Goal: Task Accomplishment & Management: Use online tool/utility

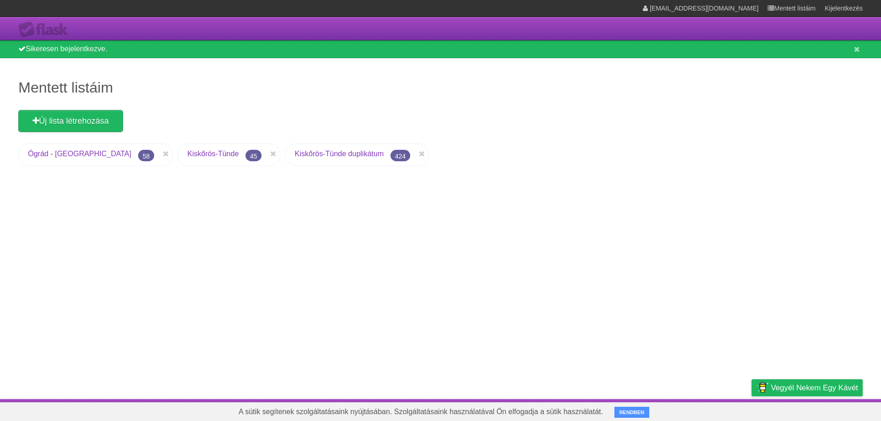
click at [187, 153] on font "Kiskőrös-Tünde" at bounding box center [212, 154] width 51 height 8
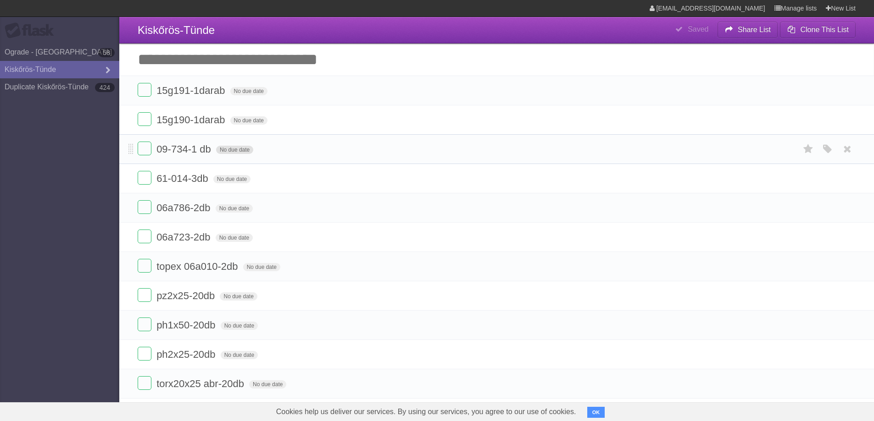
scroll to position [92, 0]
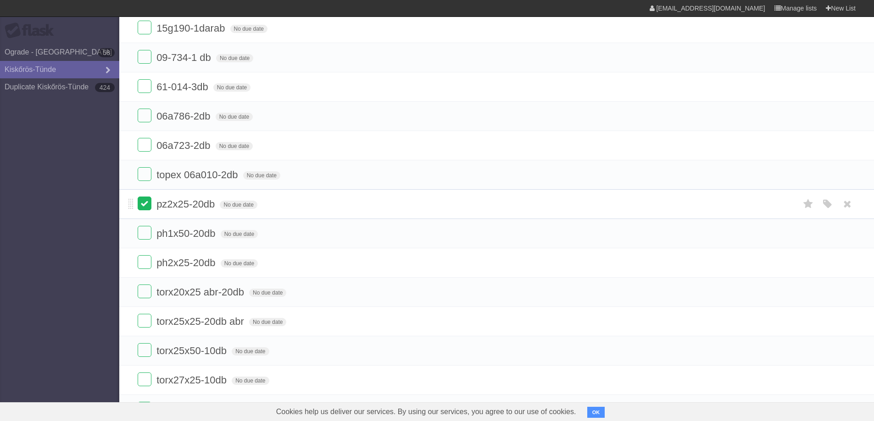
click at [138, 204] on label at bounding box center [145, 204] width 14 height 14
click at [139, 205] on label at bounding box center [145, 204] width 14 height 14
click at [144, 207] on label at bounding box center [145, 204] width 14 height 14
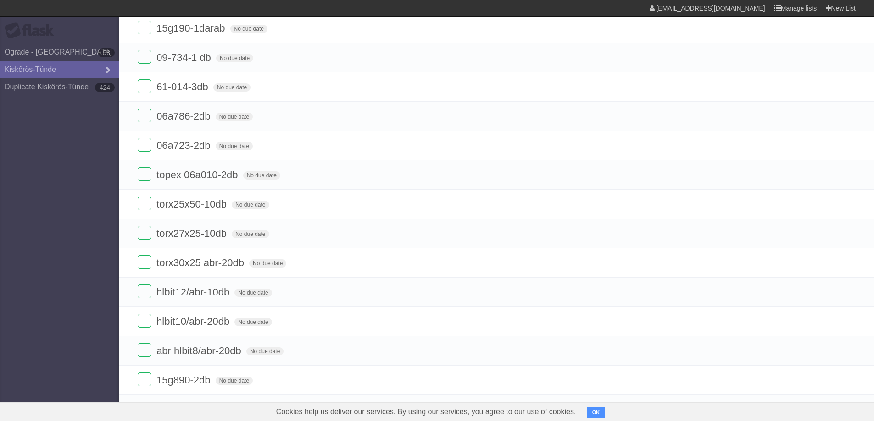
click at [144, 207] on label at bounding box center [145, 204] width 14 height 14
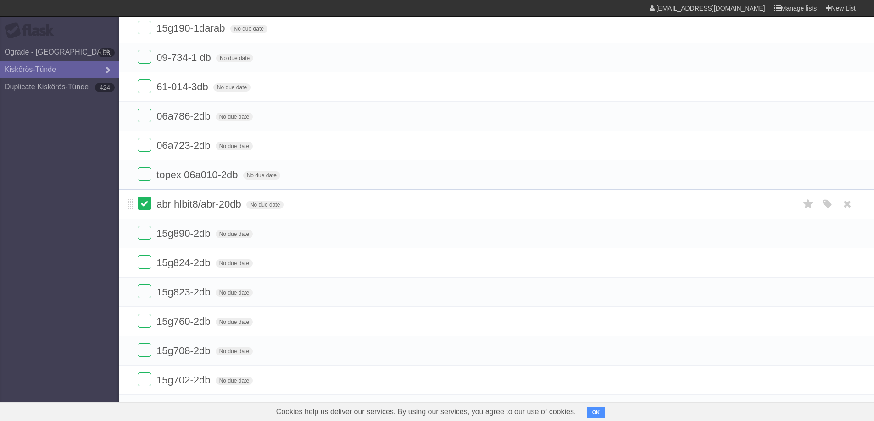
click at [142, 202] on label at bounding box center [145, 204] width 14 height 14
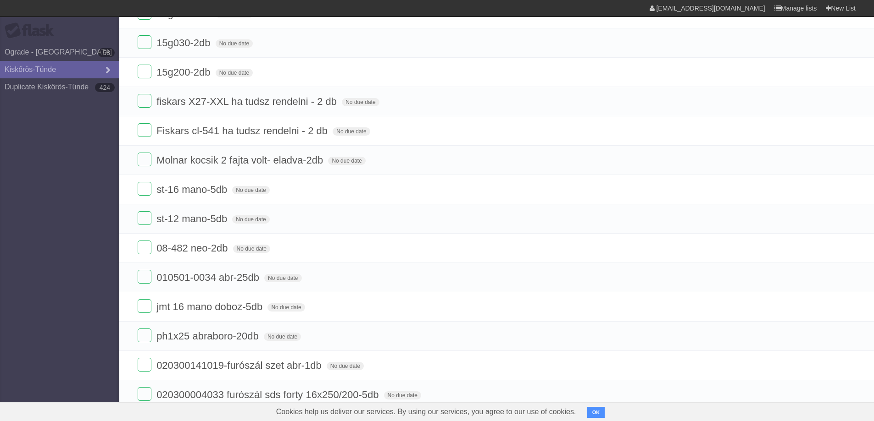
scroll to position [504, 0]
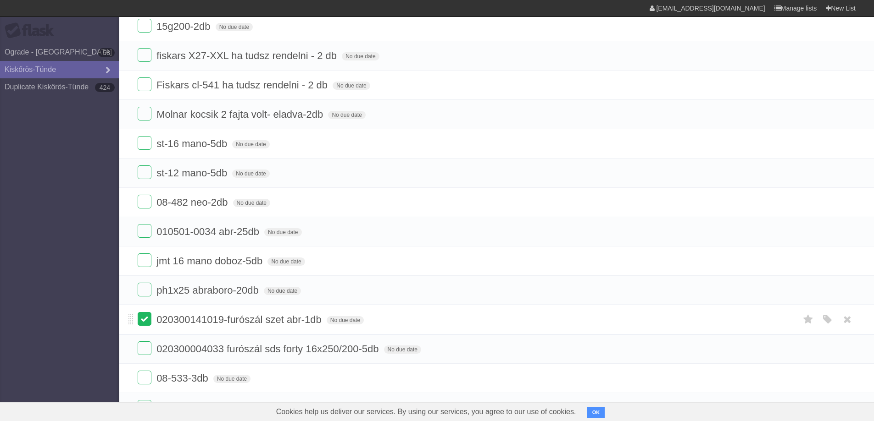
click at [146, 318] on label at bounding box center [145, 319] width 14 height 14
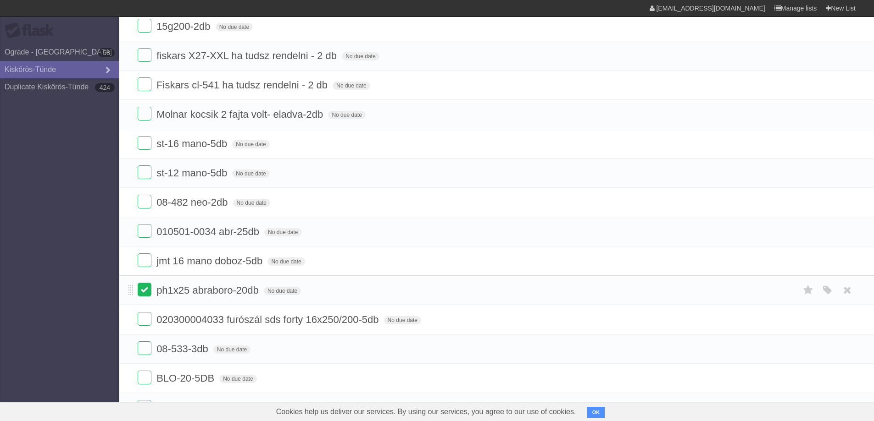
click at [142, 289] on label at bounding box center [145, 290] width 14 height 14
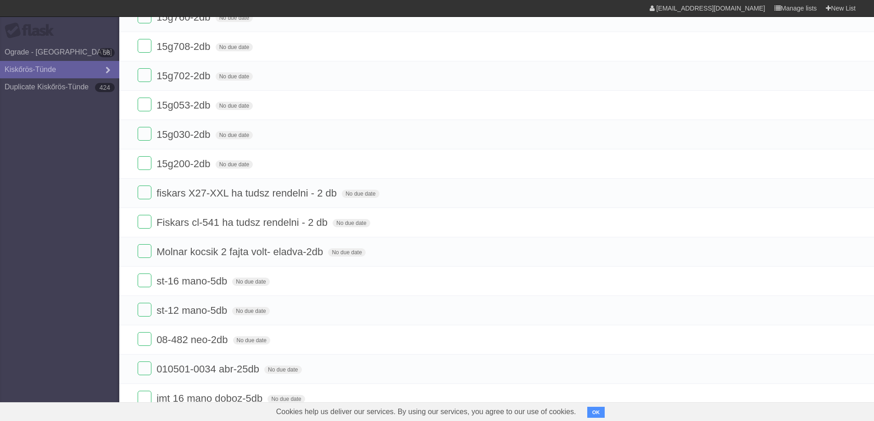
scroll to position [459, 0]
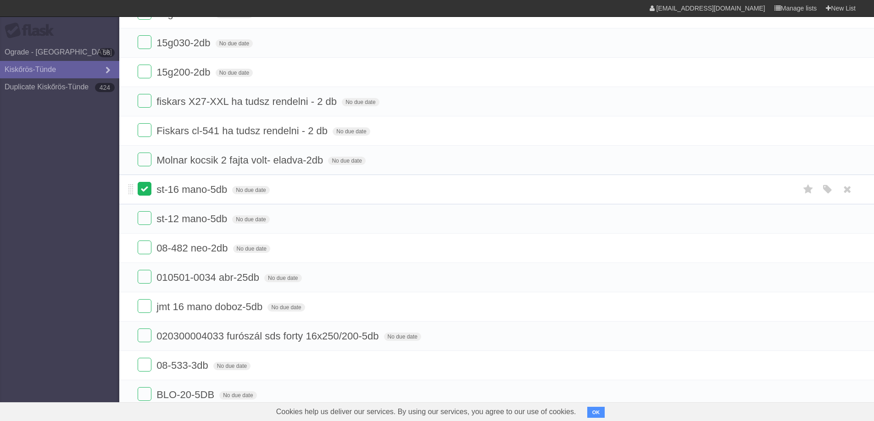
click at [144, 193] on label at bounding box center [145, 189] width 14 height 14
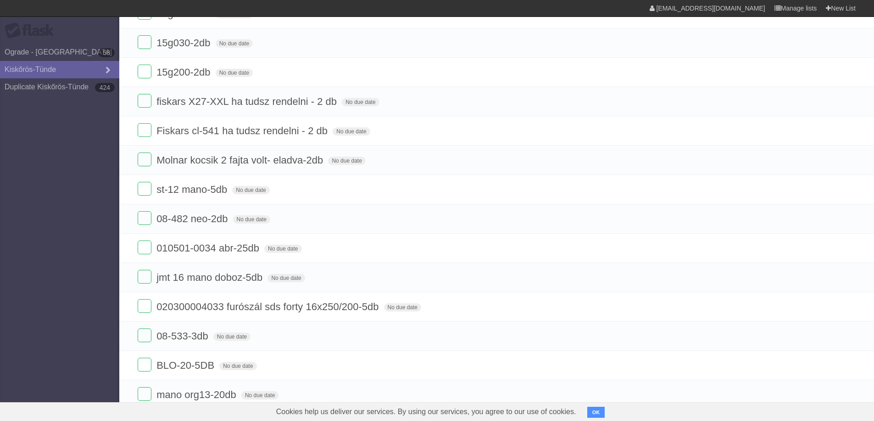
click at [144, 193] on label at bounding box center [145, 189] width 14 height 14
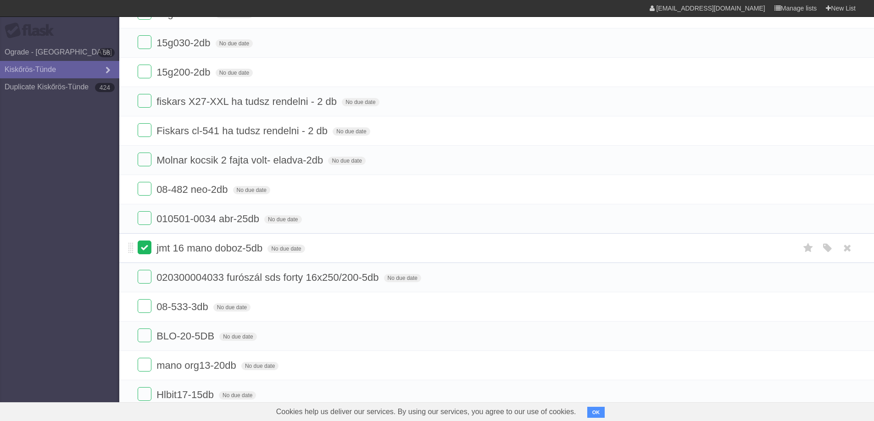
click at [150, 249] on label at bounding box center [145, 248] width 14 height 14
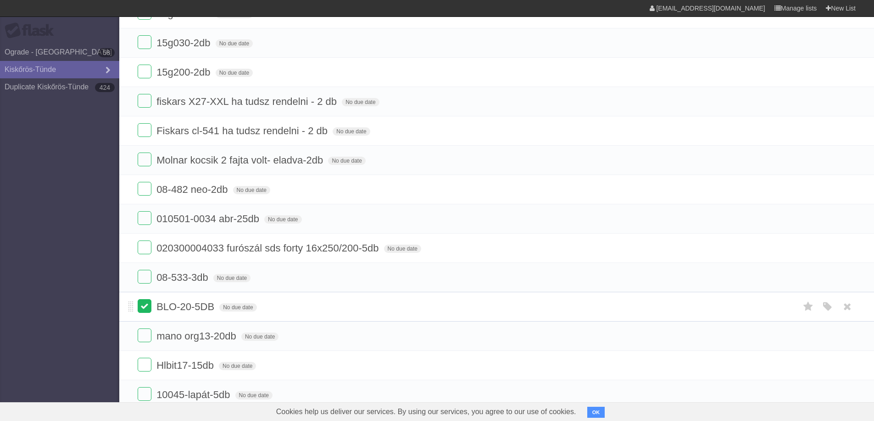
click at [143, 307] on label at bounding box center [145, 306] width 14 height 14
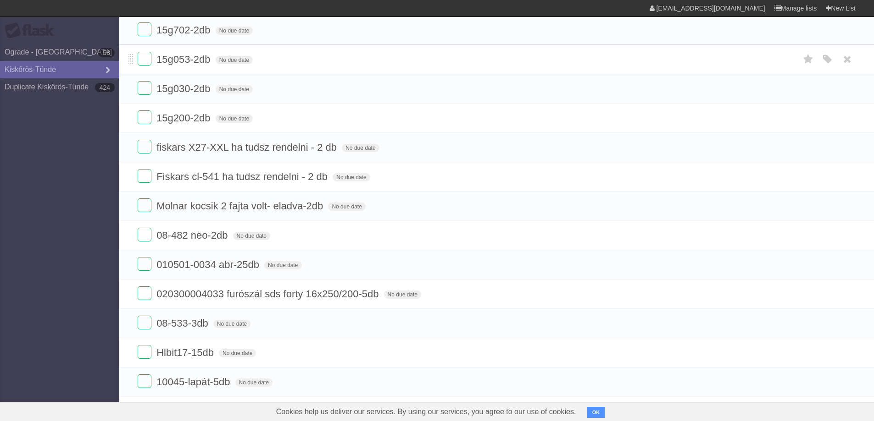
scroll to position [321, 0]
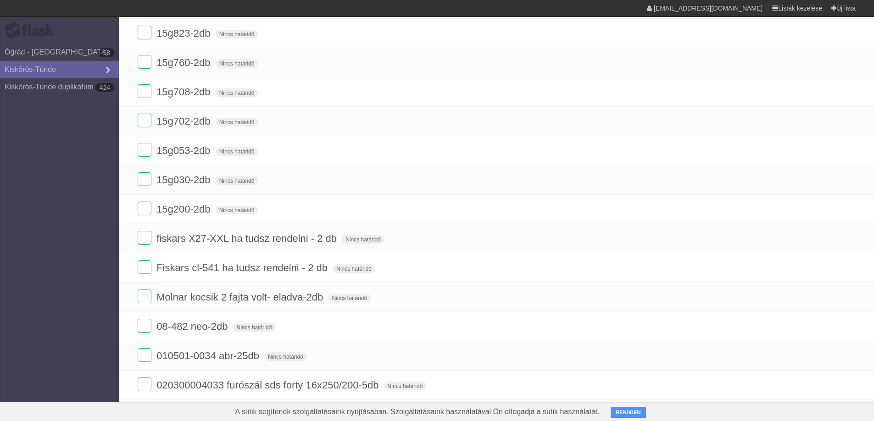
scroll to position [138, 0]
